Goal: Task Accomplishment & Management: Use online tool/utility

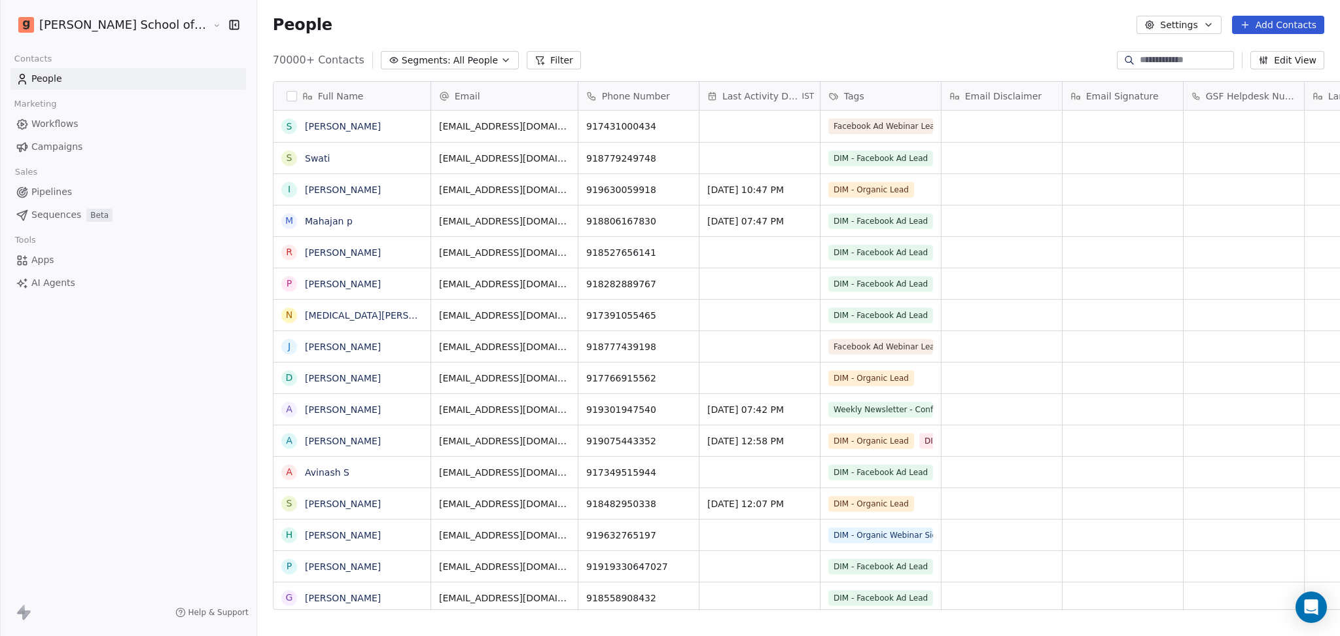
scroll to position [13, 14]
click at [1196, 27] on button "Settings" at bounding box center [1178, 25] width 84 height 18
click at [1153, 87] on div "Import" at bounding box center [1180, 95] width 62 height 21
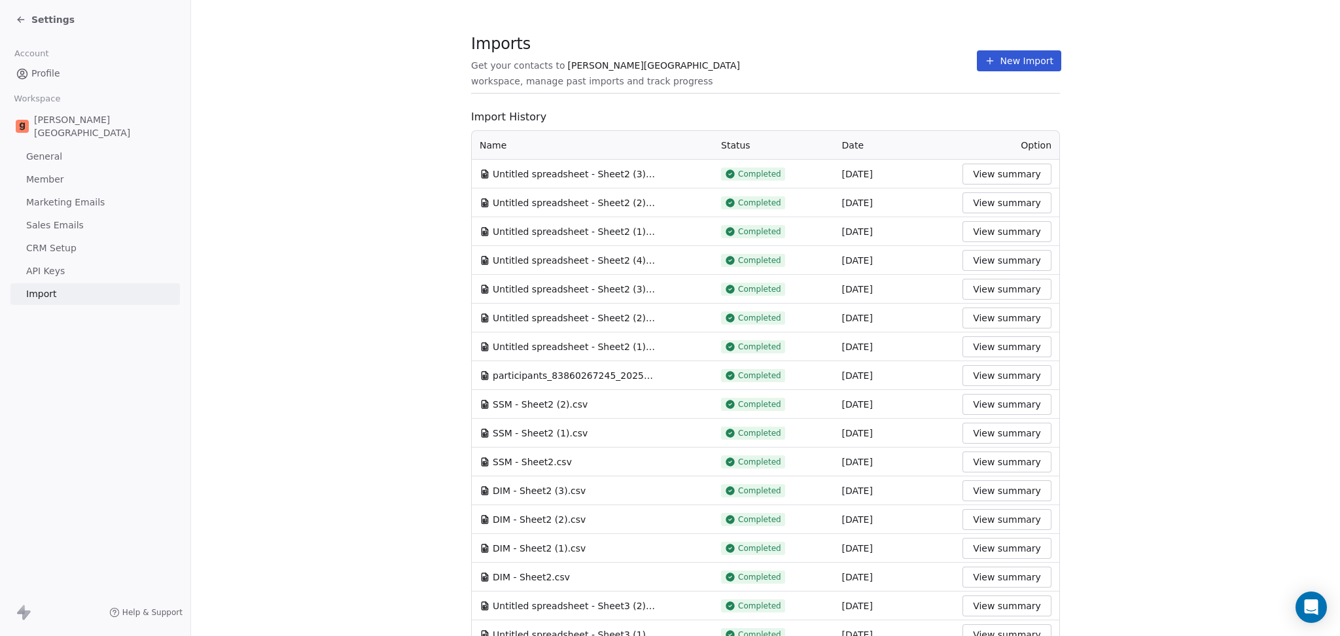
click at [1019, 64] on button "New Import" at bounding box center [1019, 60] width 84 height 21
click at [985, 60] on button "New Import" at bounding box center [1019, 60] width 84 height 21
click at [985, 63] on icon at bounding box center [990, 61] width 10 height 10
click at [985, 64] on icon at bounding box center [990, 61] width 10 height 10
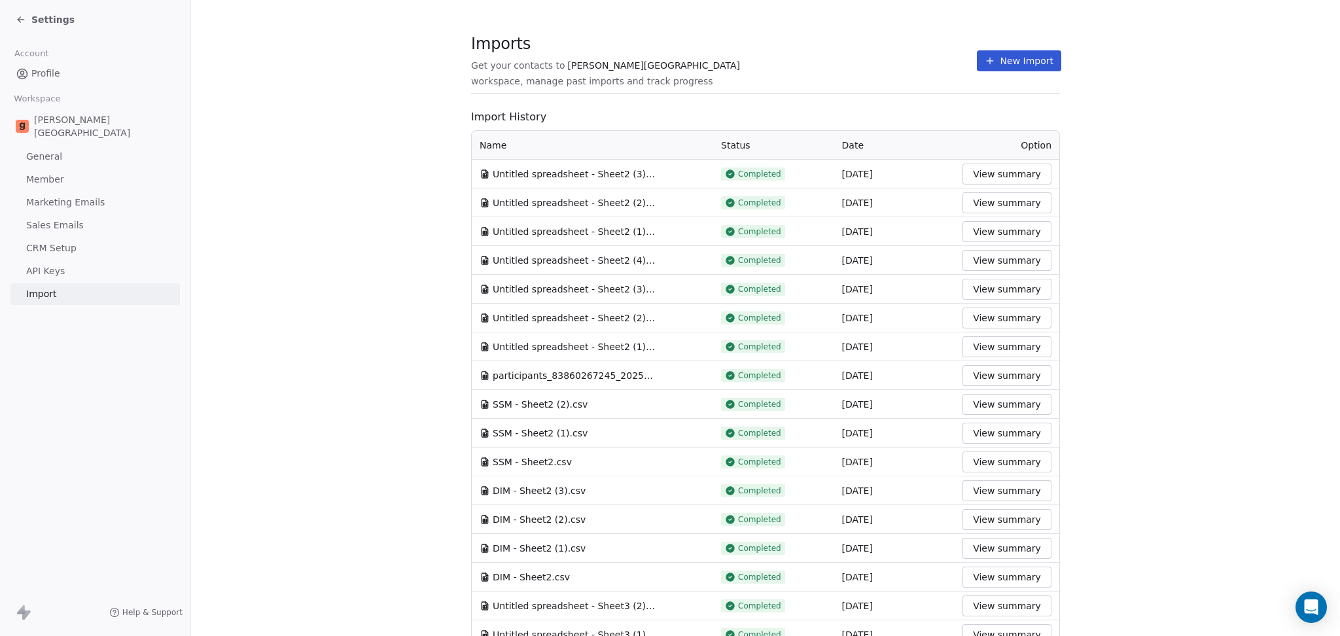
click at [985, 64] on icon at bounding box center [990, 61] width 10 height 10
click at [713, 77] on span "workspace, manage past imports and track progress" at bounding box center [591, 81] width 241 height 13
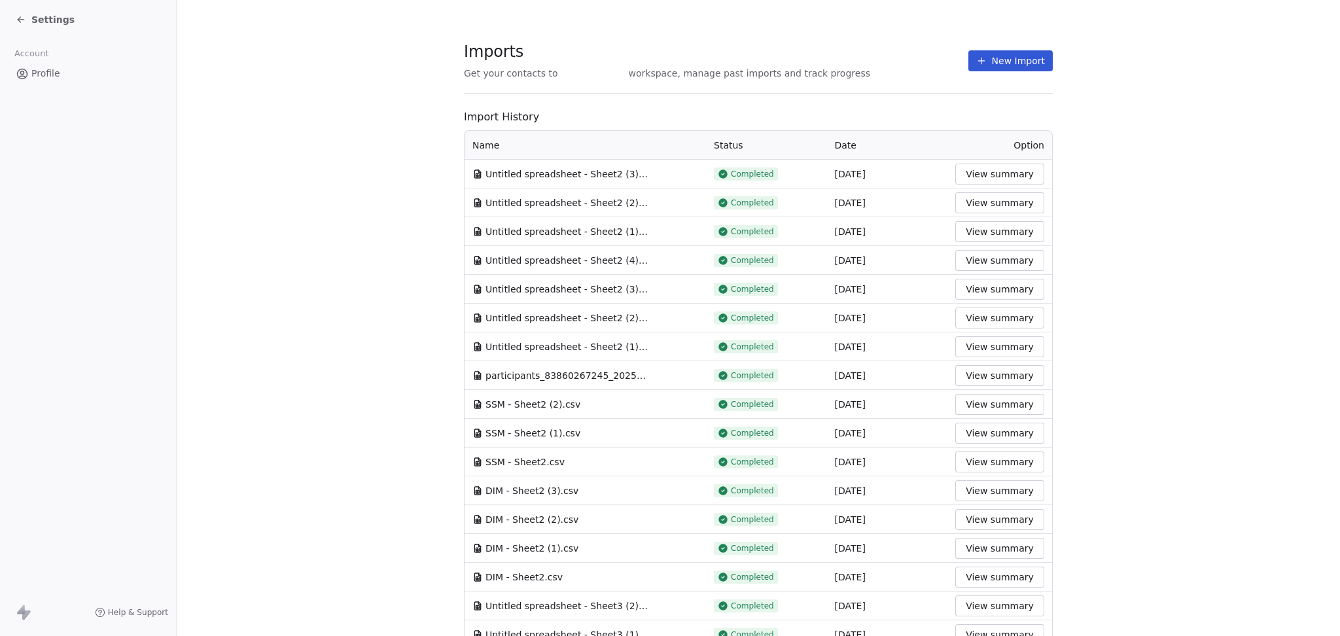
click at [1006, 58] on button "New Import" at bounding box center [1010, 60] width 84 height 21
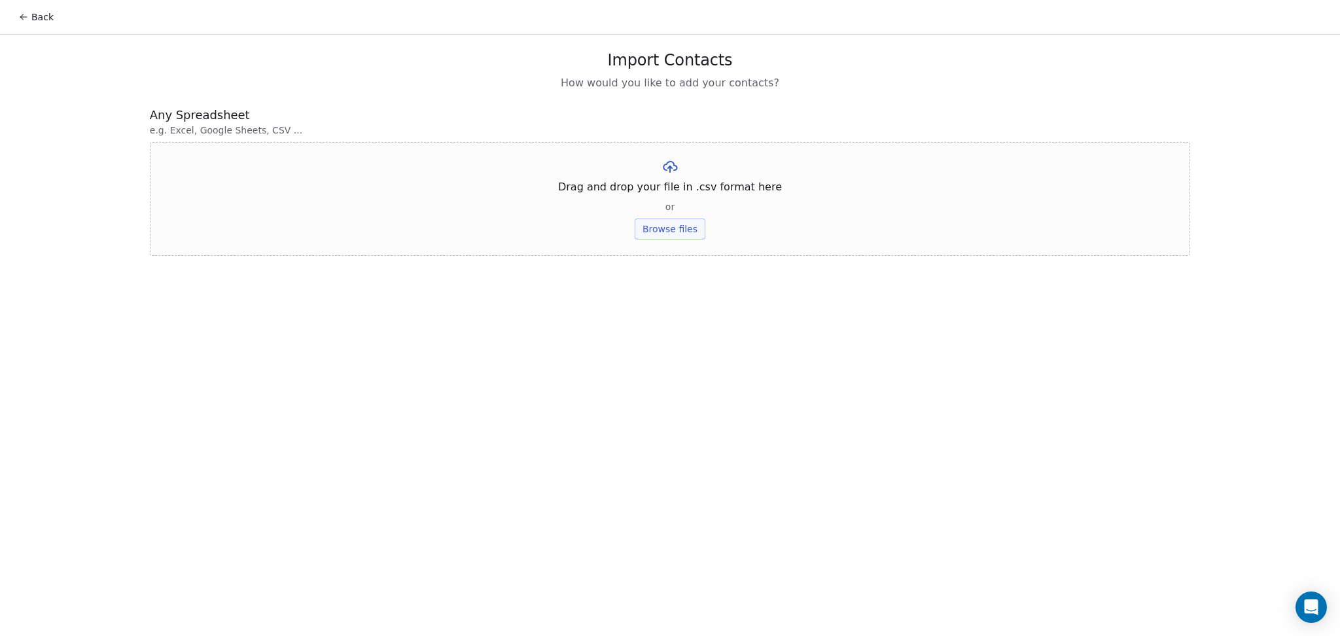
click at [688, 229] on button "Browse files" at bounding box center [670, 229] width 71 height 21
click at [679, 196] on button "Upload" at bounding box center [670, 192] width 48 height 21
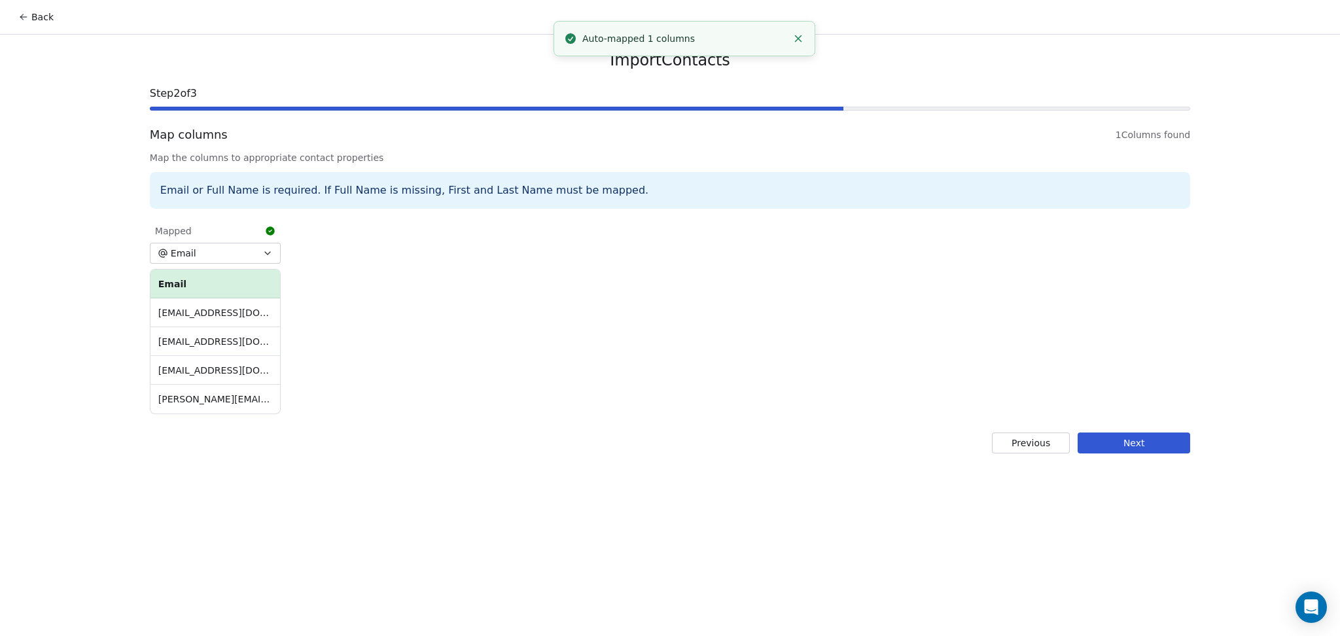
click at [1118, 438] on button "Next" at bounding box center [1134, 442] width 113 height 21
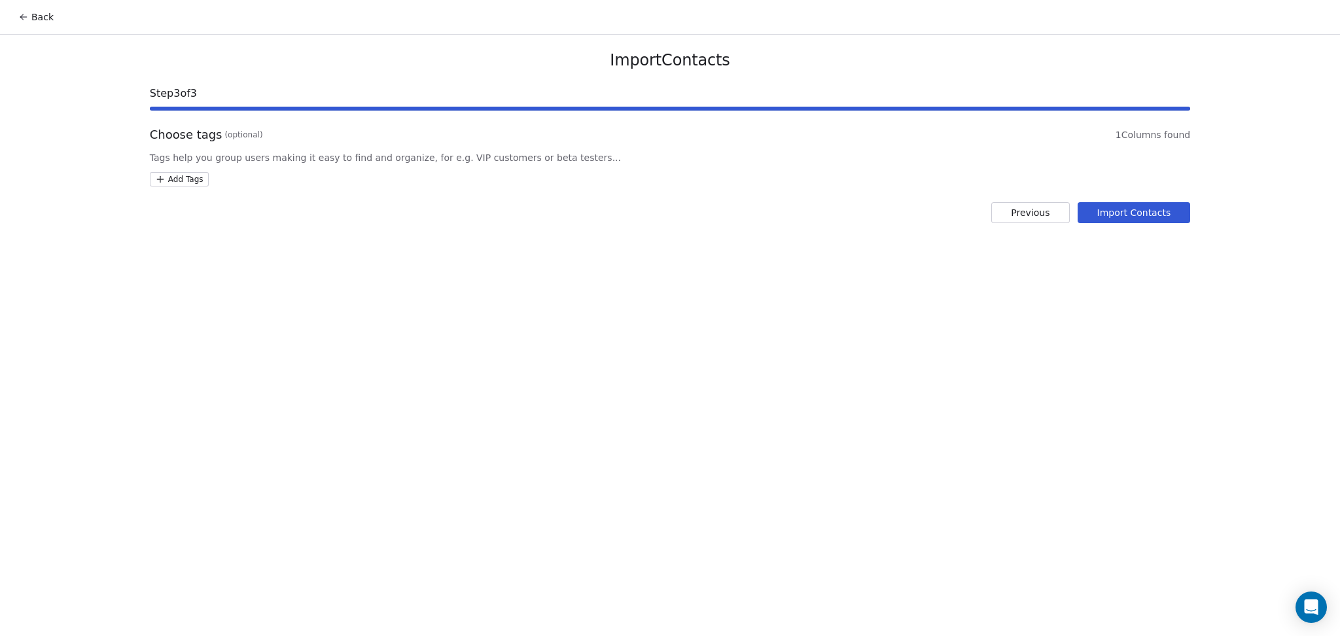
click at [179, 169] on div "Choose tags (optional) 1 Columns found Tags help you group users making it easy…" at bounding box center [670, 156] width 1040 height 60
click at [183, 175] on html "Back Import Contacts Step 3 of 3 Choose tags (optional) 1 Columns found Tags he…" at bounding box center [670, 318] width 1340 height 636
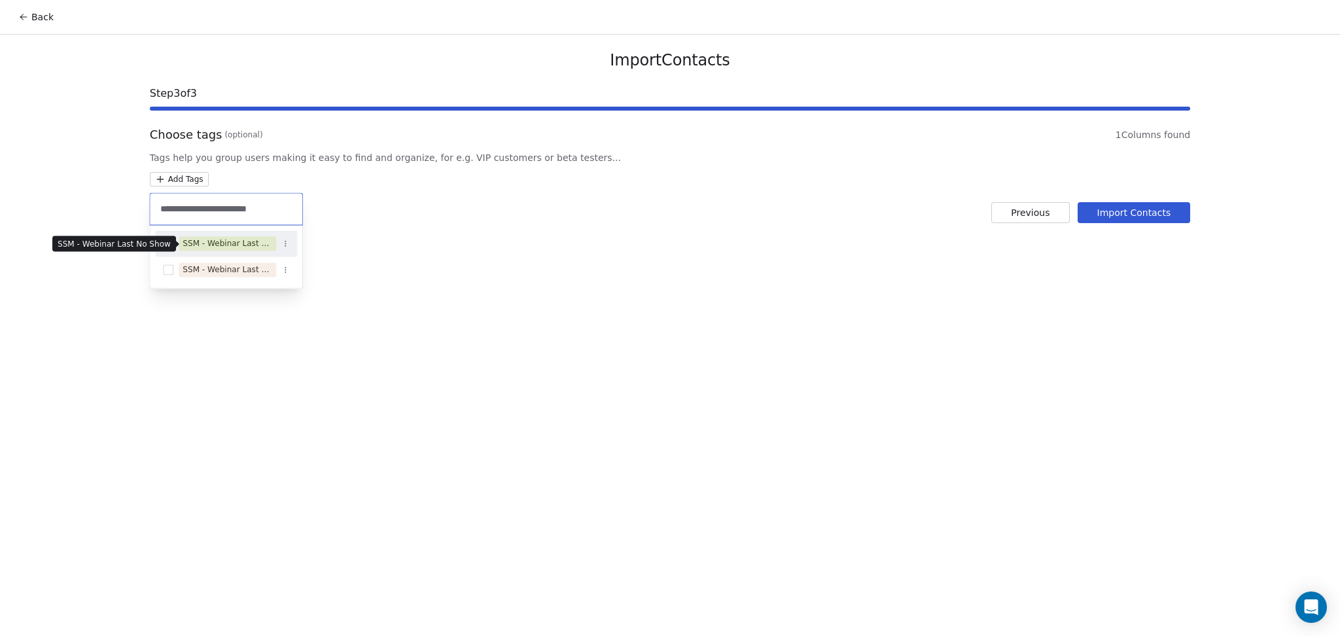
type input "**********"
click at [248, 245] on div "SSM - Webinar Last No Show" at bounding box center [228, 244] width 90 height 12
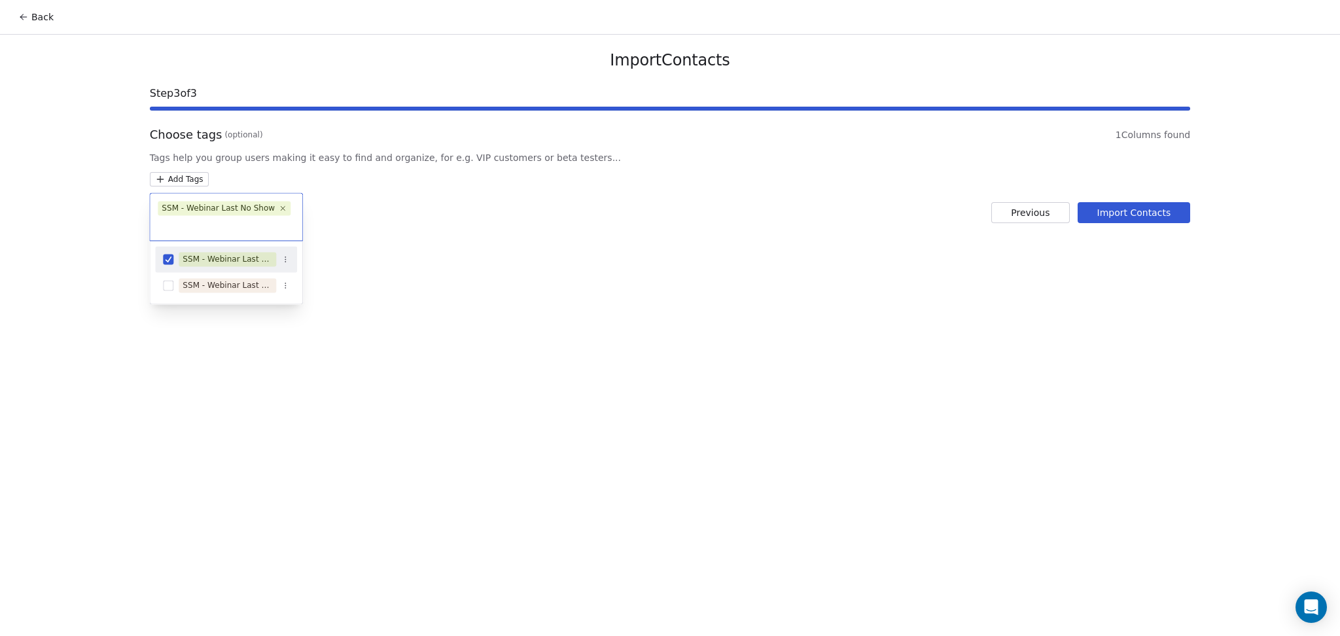
click at [516, 207] on html "Back Import Contacts Step 3 of 3 Choose tags (optional) 1 Columns found Tags he…" at bounding box center [670, 318] width 1340 height 636
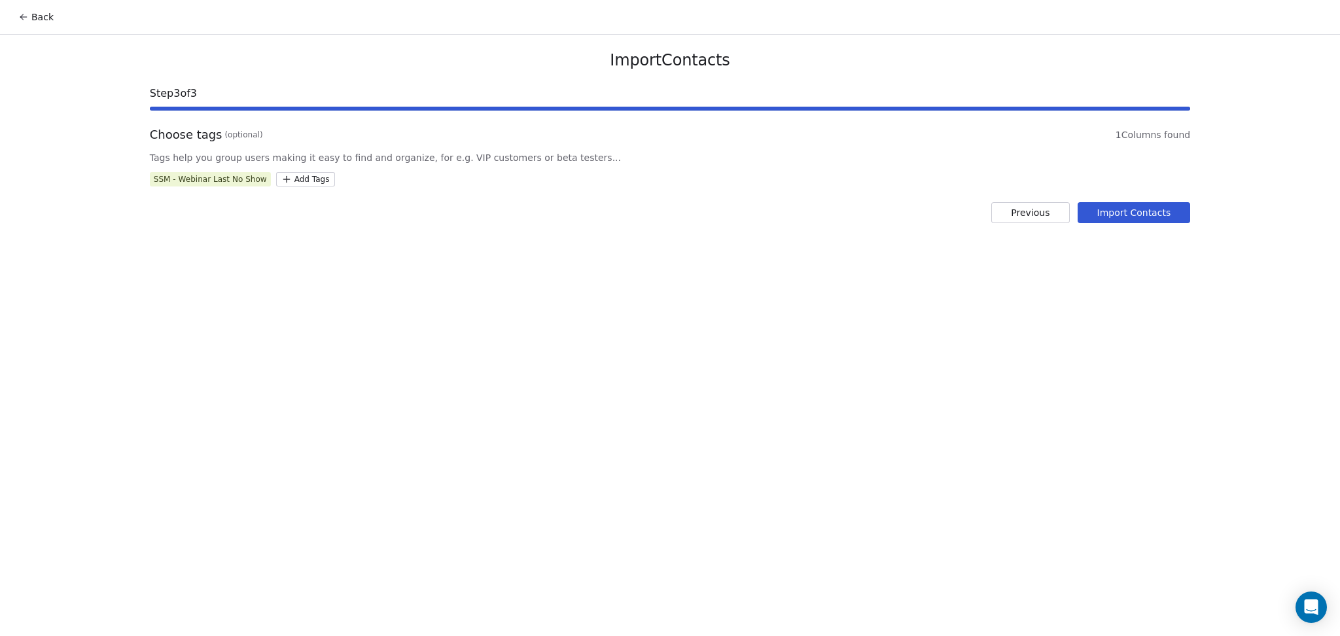
click at [1146, 218] on button "Import Contacts" at bounding box center [1134, 212] width 113 height 21
